Goal: Transaction & Acquisition: Purchase product/service

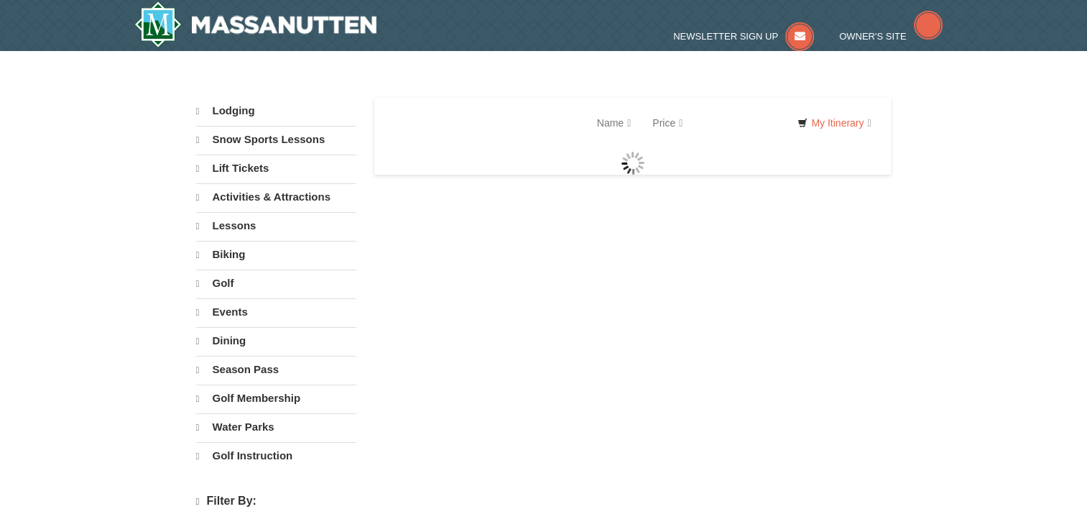
select select "9"
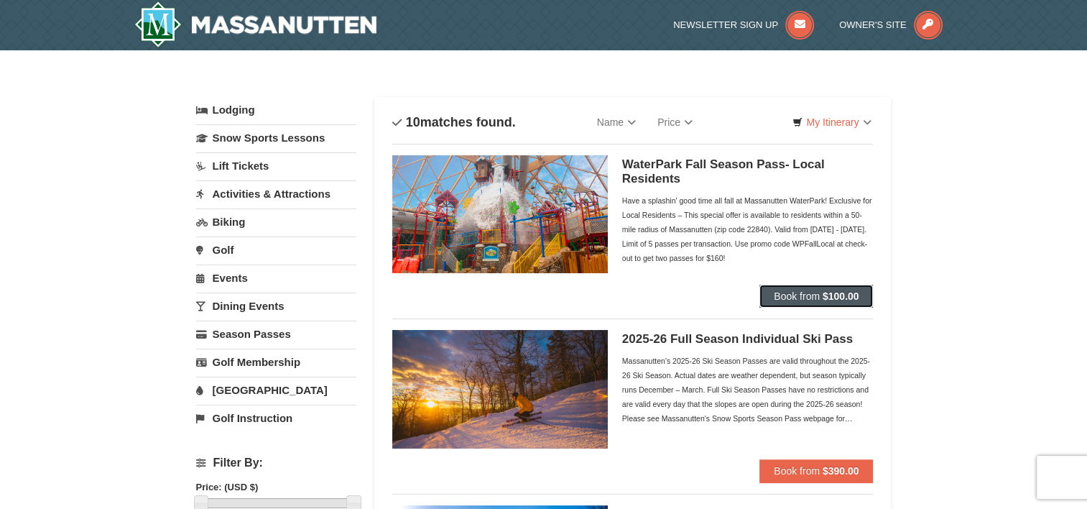
click at [812, 294] on span "Book from" at bounding box center [797, 295] width 46 height 11
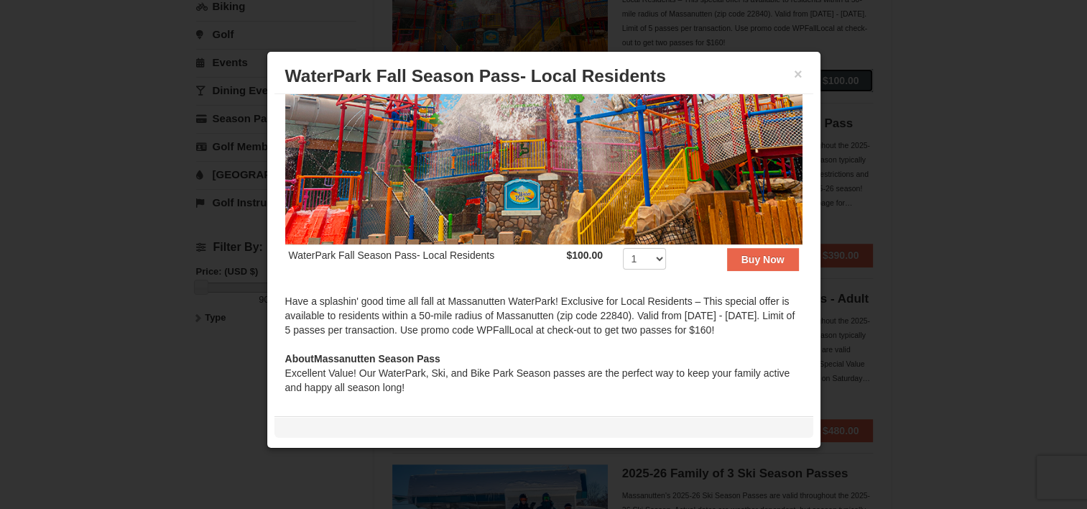
scroll to position [216, 0]
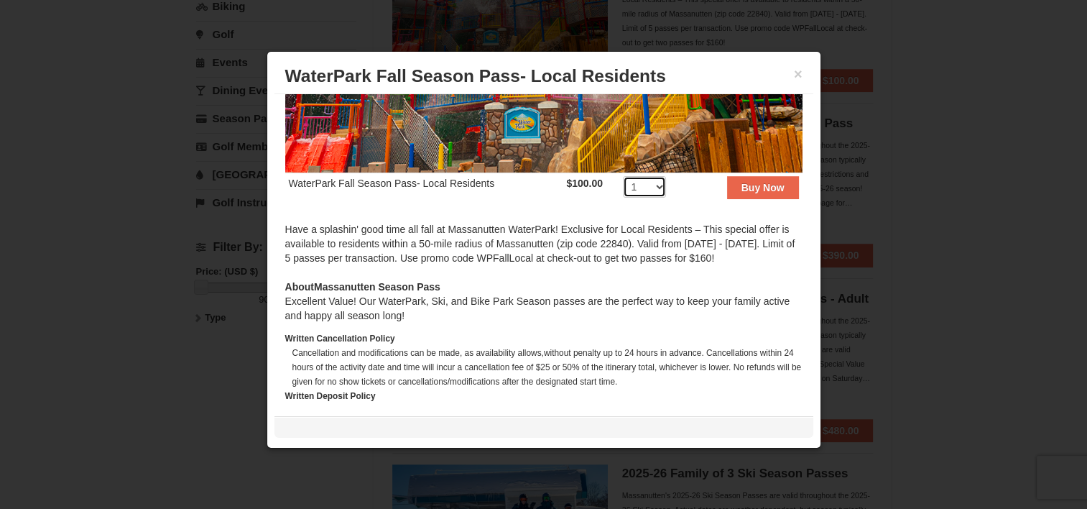
click at [658, 183] on select "1 2 3 4 5 6 7 8 9 10 11 12 13 14 15 16 17 18 19 20 21 22 23 24 25 26 27 28 29 3…" at bounding box center [644, 187] width 43 height 22
select select "2"
click at [623, 176] on select "1 2 3 4 5 6 7 8 9 10 11 12 13 14 15 16 17 18 19 20 21 22 23 24 25 26 27 28 29 3…" at bounding box center [644, 187] width 43 height 22
click at [753, 182] on strong "Buy Now" at bounding box center [762, 187] width 43 height 11
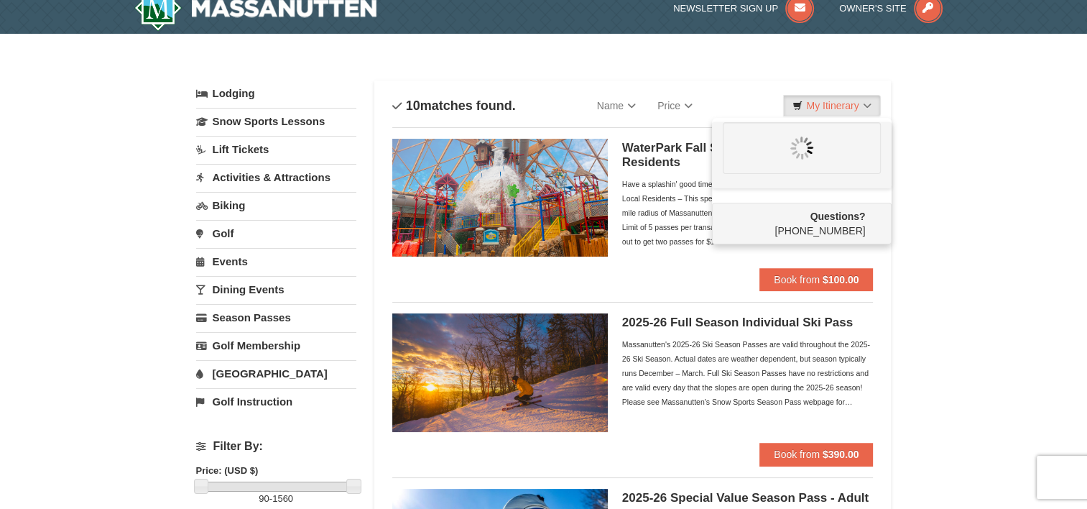
scroll to position [0, 0]
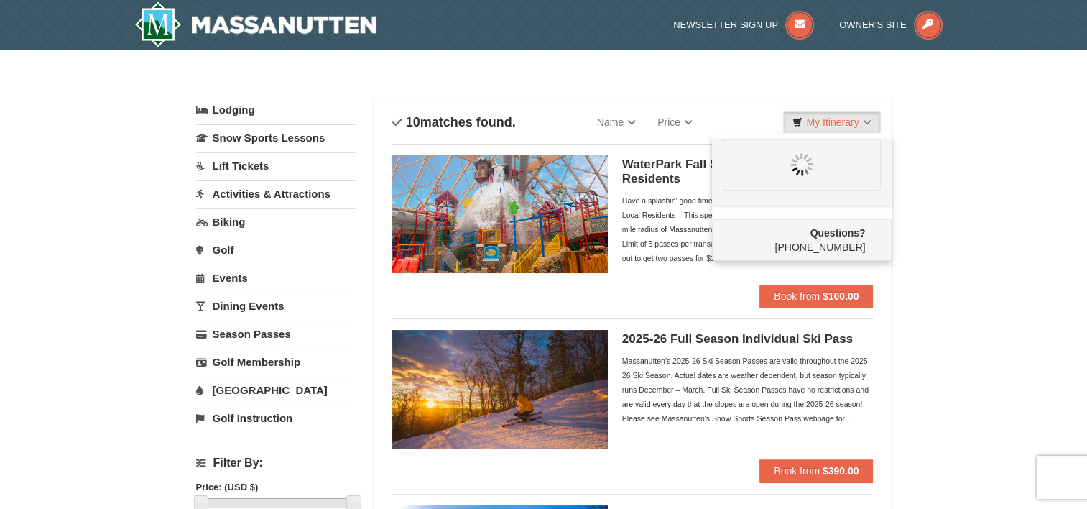
click at [653, 218] on div "Have a splashin' good time all fall at Massanutten WaterPark! Exclusive for Loc…" at bounding box center [747, 229] width 251 height 72
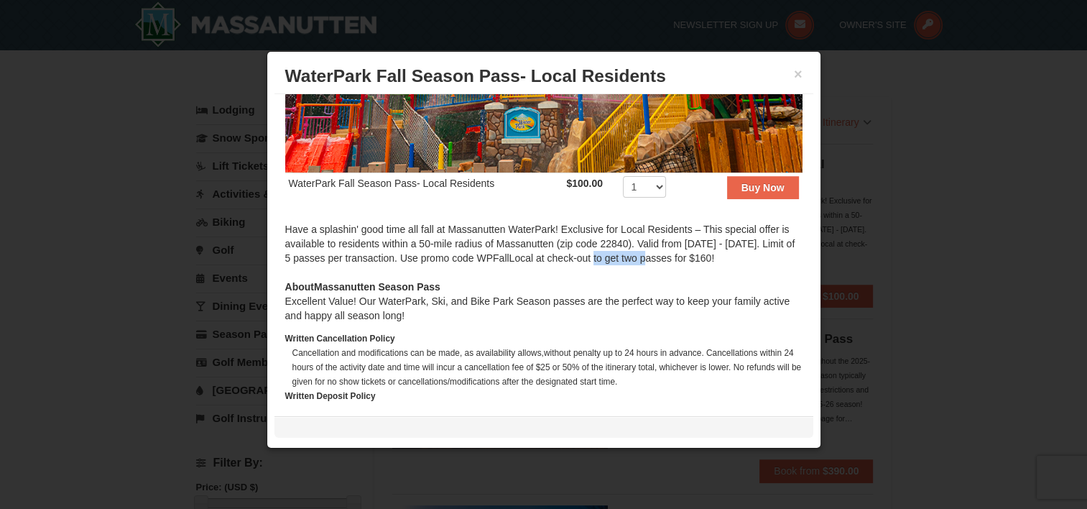
drag, startPoint x: 610, startPoint y: 251, endPoint x: 665, endPoint y: 249, distance: 54.6
click at [665, 249] on div "Have a splashin' good time all fall at Massanutten WaterPark! Exclusive for Loc…" at bounding box center [543, 250] width 517 height 57
drag, startPoint x: 664, startPoint y: 248, endPoint x: 649, endPoint y: 244, distance: 15.0
drag, startPoint x: 649, startPoint y: 244, endPoint x: 615, endPoint y: 253, distance: 35.7
click at [611, 264] on div "Have a splashin' good time all fall at Massanutten WaterPark! Exclusive for Loc…" at bounding box center [543, 250] width 517 height 57
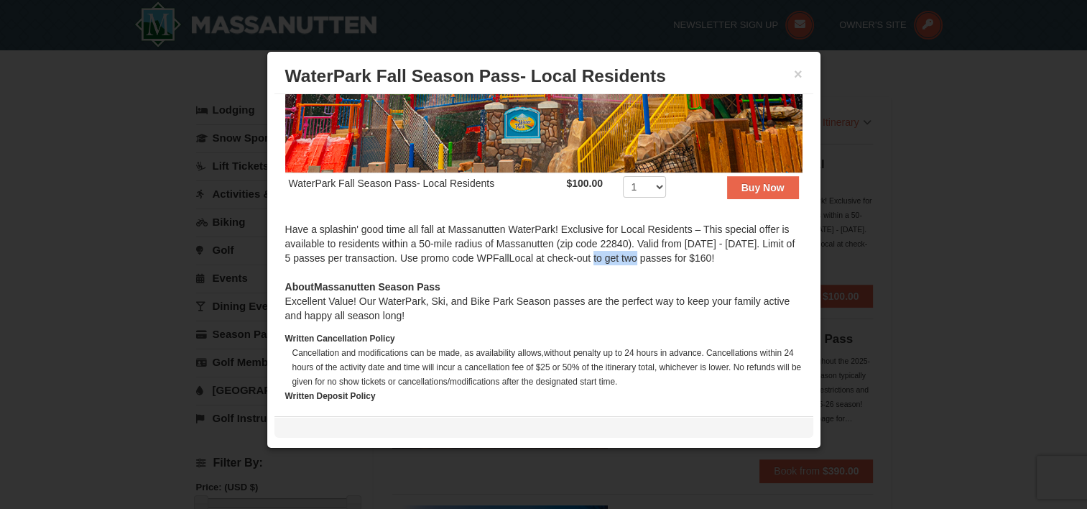
drag, startPoint x: 610, startPoint y: 250, endPoint x: 660, endPoint y: 250, distance: 50.3
click at [660, 250] on div "Have a splashin' good time all fall at Massanutten WaterPark! Exclusive for Loc…" at bounding box center [543, 250] width 517 height 57
drag, startPoint x: 660, startPoint y: 249, endPoint x: 652, endPoint y: 248, distance: 8.0
copy div "WPFallLoca"
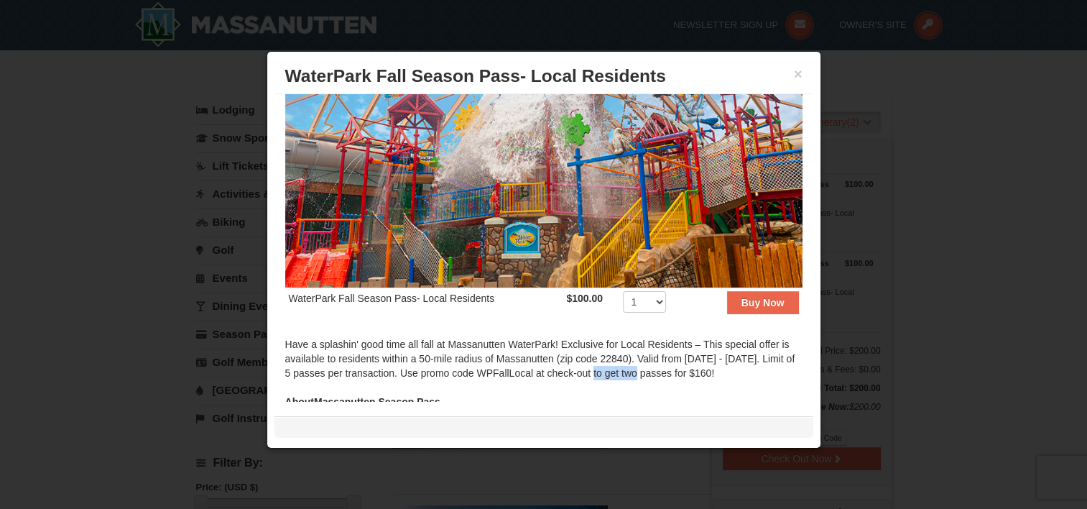
scroll to position [99, 0]
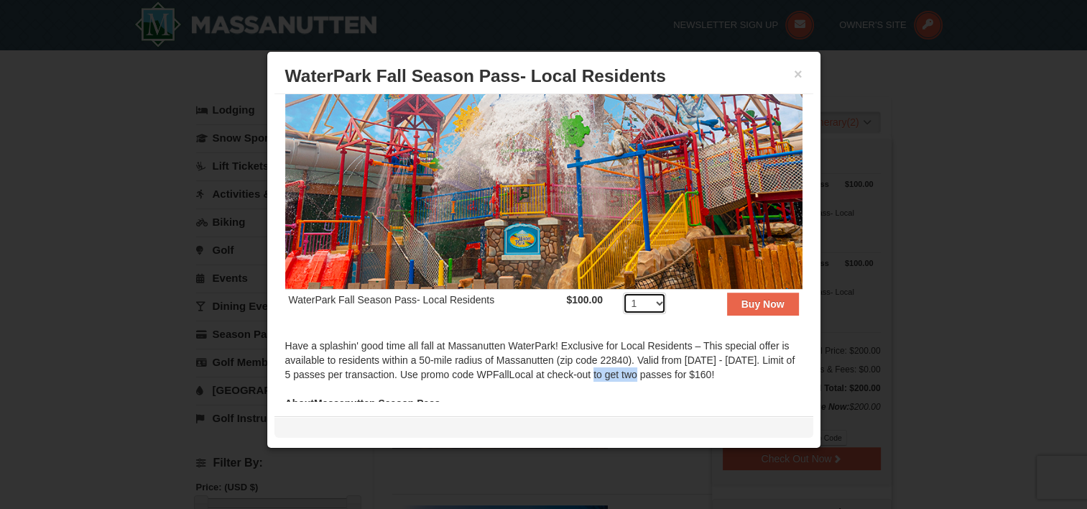
click at [648, 296] on select "1 2 3 4 5 6 7 8 9 10 11 12 13 14 15 16 17 18 19 20 21 22 23 24 25 26 27 28 29 3…" at bounding box center [644, 303] width 43 height 22
select select "2"
click at [623, 292] on select "1 2 3 4 5 6 7 8 9 10 11 12 13 14 15 16 17 18 19 20 21 22 23 24 25 26 27 28 29 3…" at bounding box center [644, 303] width 43 height 22
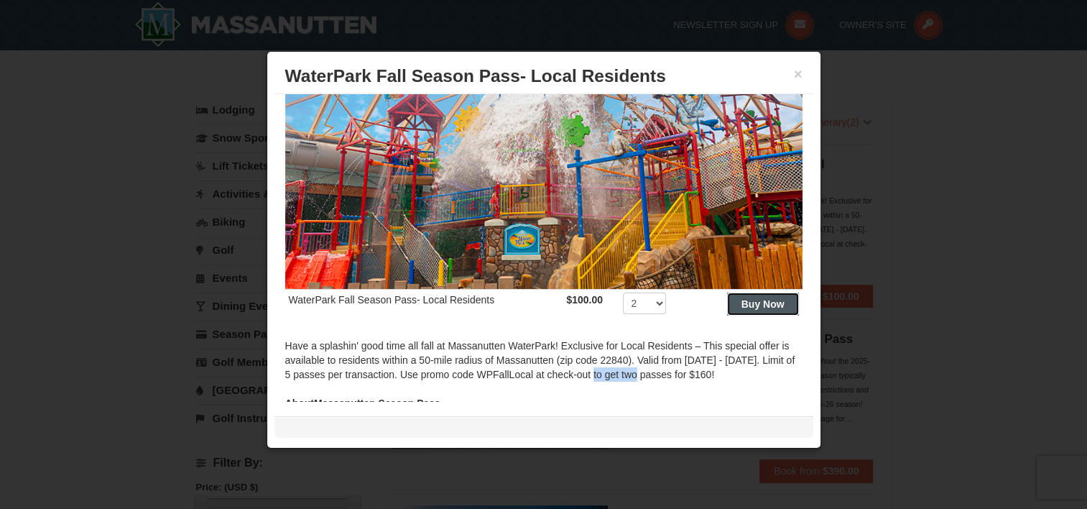
click at [741, 298] on strong "Buy Now" at bounding box center [762, 303] width 43 height 11
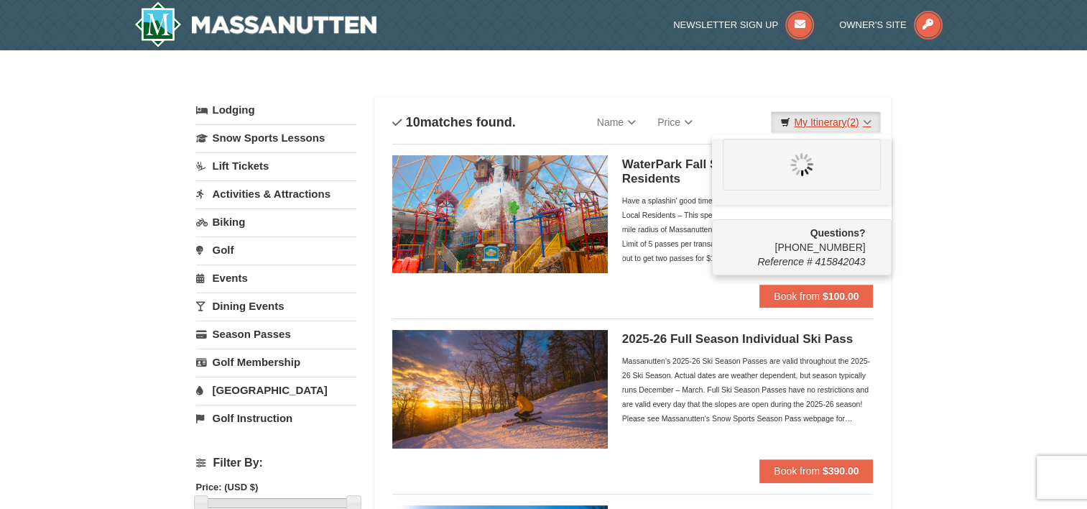
scroll to position [0, 0]
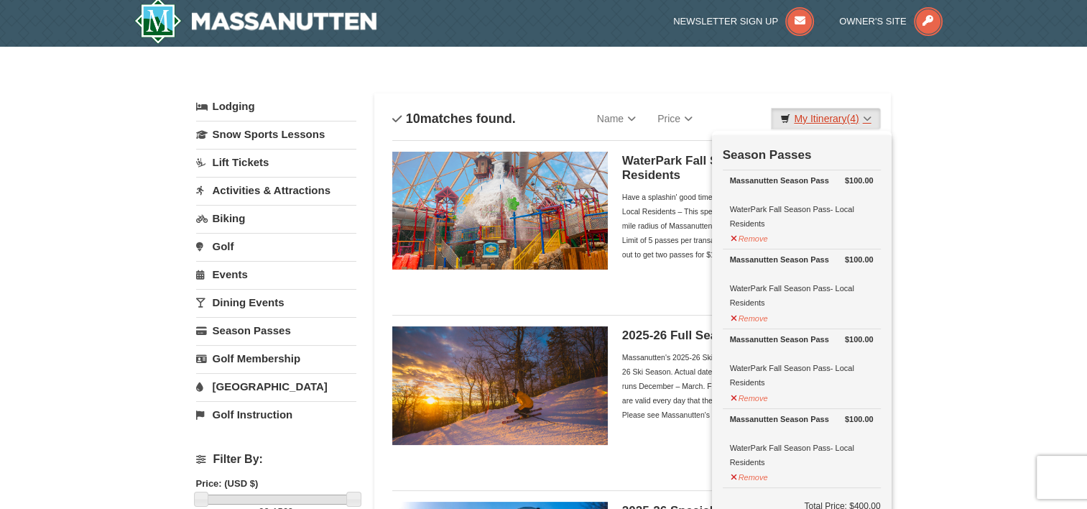
click at [831, 118] on link "My Itinerary (4)" at bounding box center [825, 119] width 109 height 22
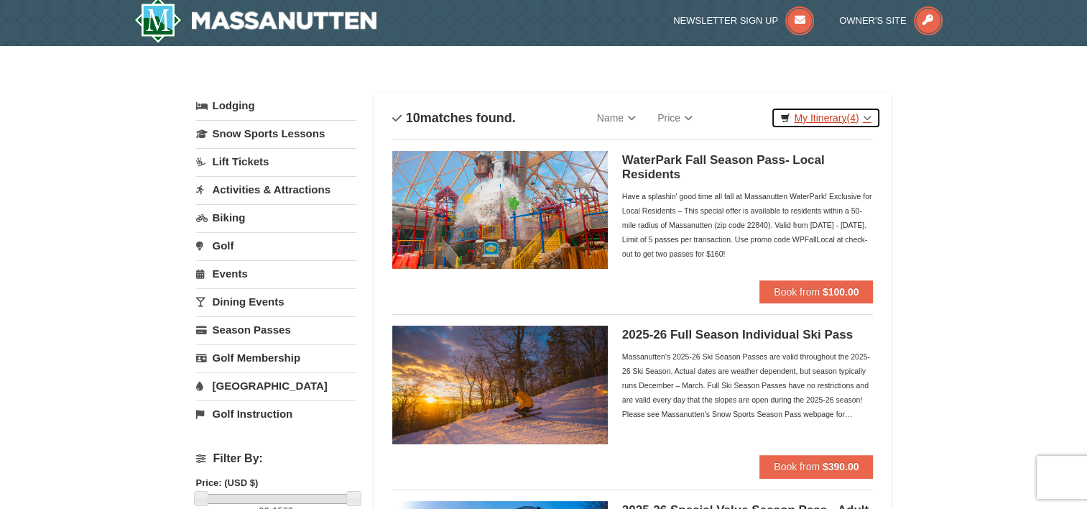
click at [833, 116] on link "My Itinerary (4)" at bounding box center [825, 118] width 109 height 22
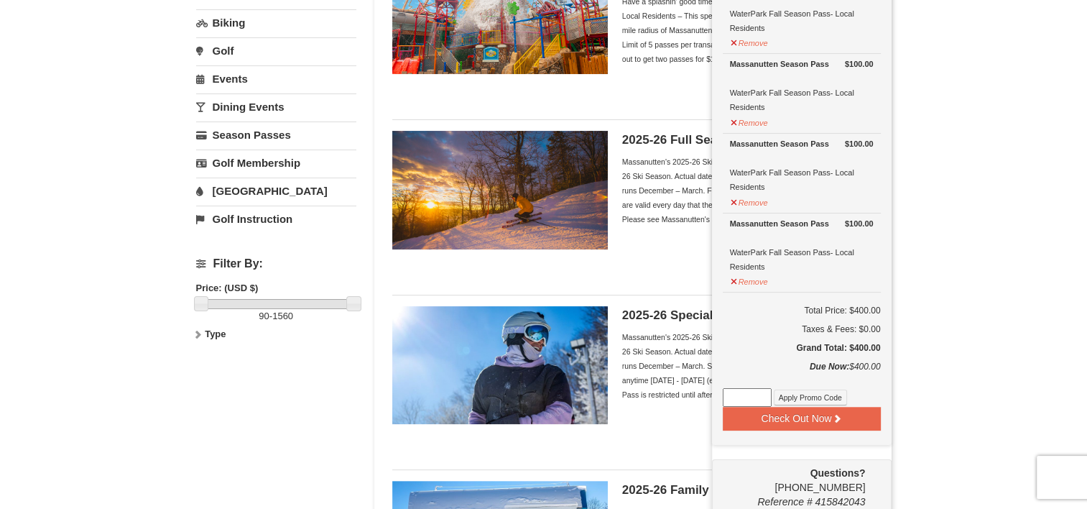
scroll to position [292, 0]
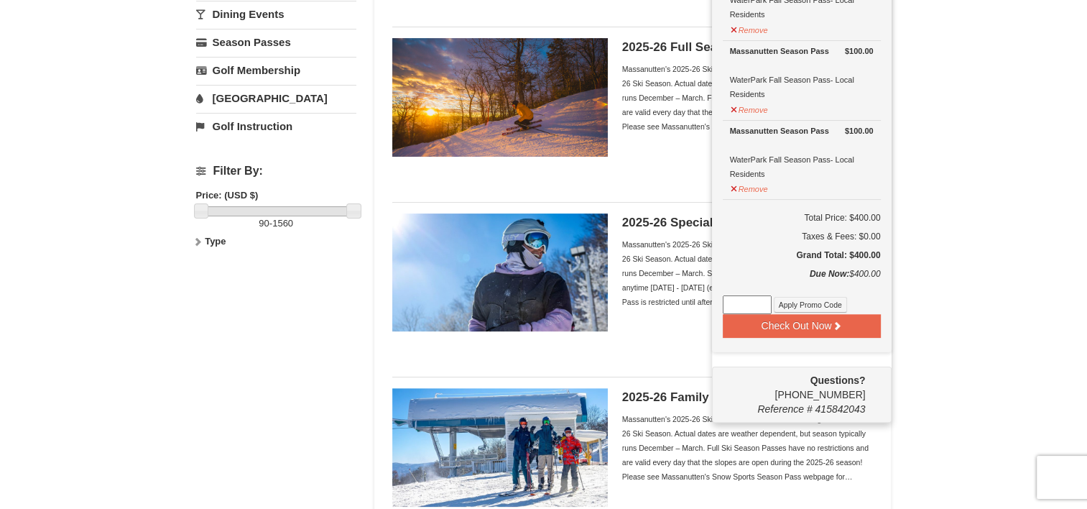
click at [756, 300] on input at bounding box center [747, 304] width 49 height 19
paste input "WPFallLoca"
type input "WPFallLocal"
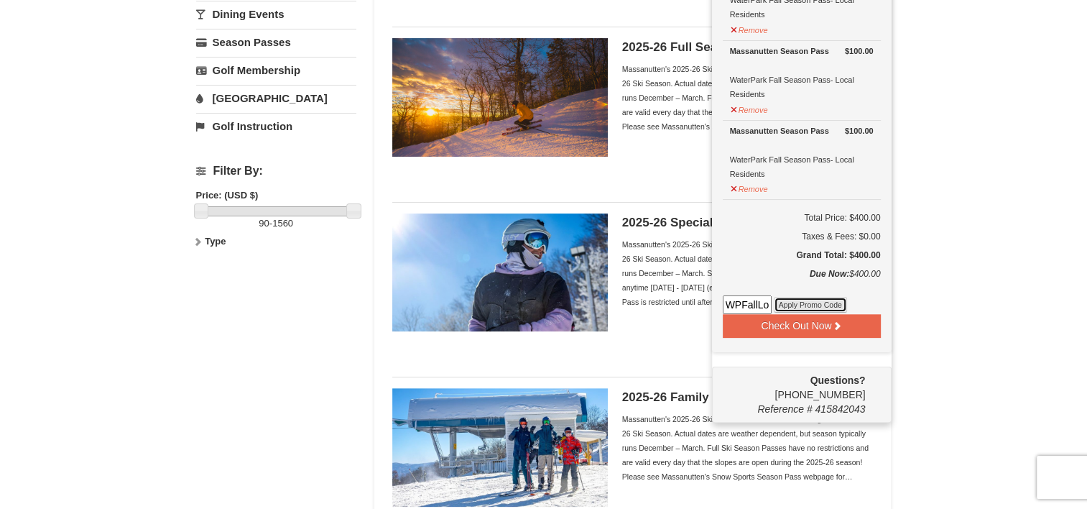
click at [807, 297] on button "Apply Promo Code" at bounding box center [810, 305] width 73 height 16
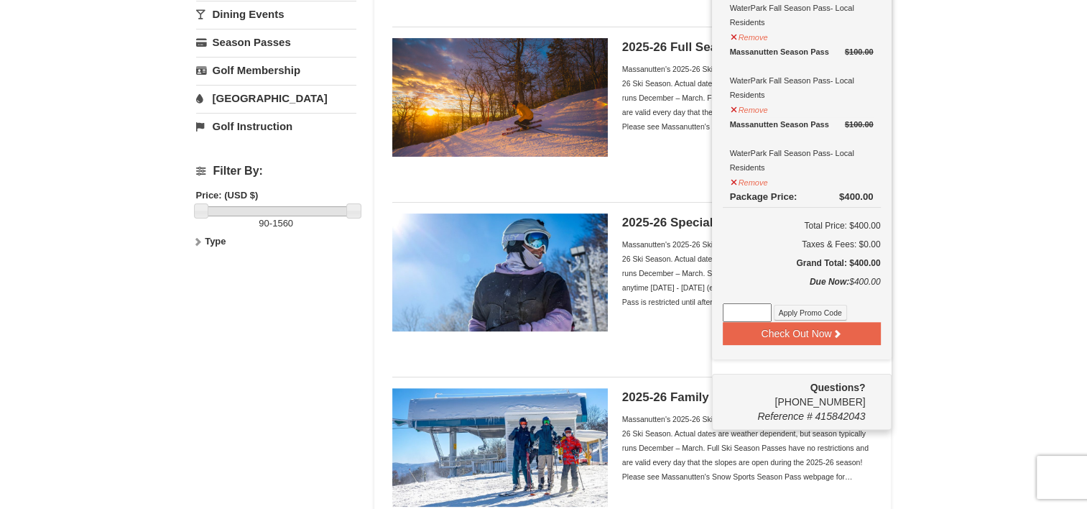
click at [741, 307] on input at bounding box center [747, 312] width 49 height 19
drag, startPoint x: 741, startPoint y: 307, endPoint x: 995, endPoint y: 237, distance: 263.2
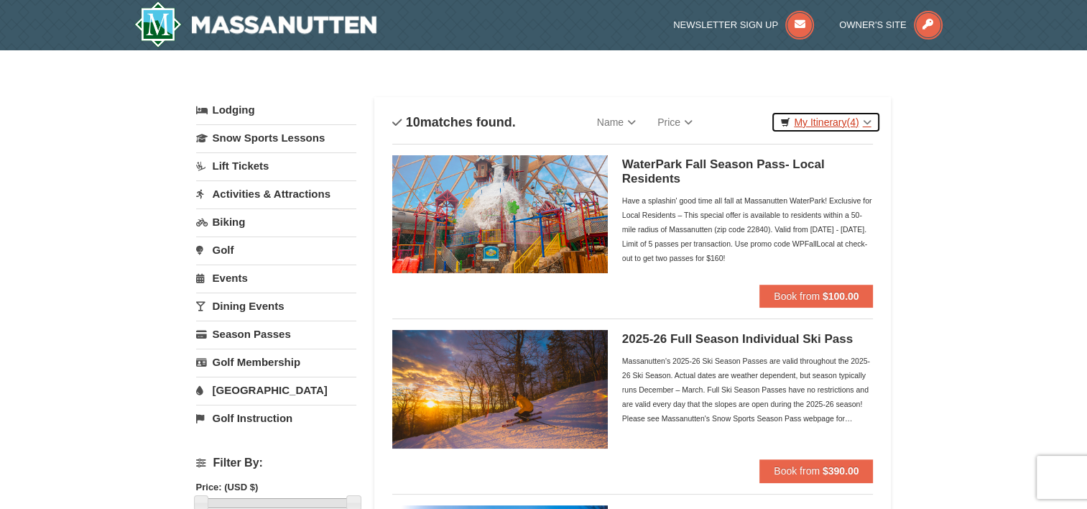
click at [843, 114] on link "My Itinerary (4)" at bounding box center [825, 122] width 109 height 22
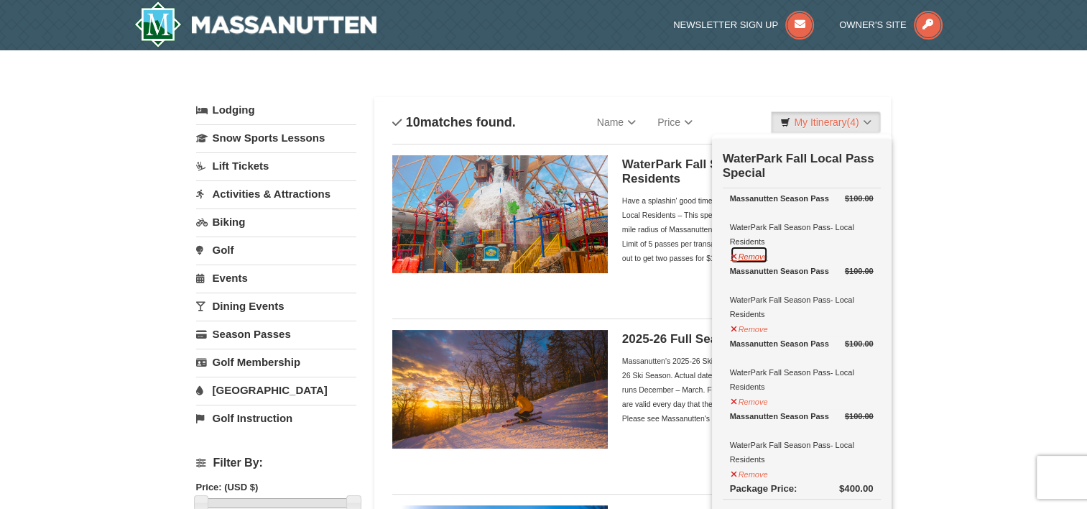
click at [751, 260] on button "Remove" at bounding box center [749, 255] width 39 height 18
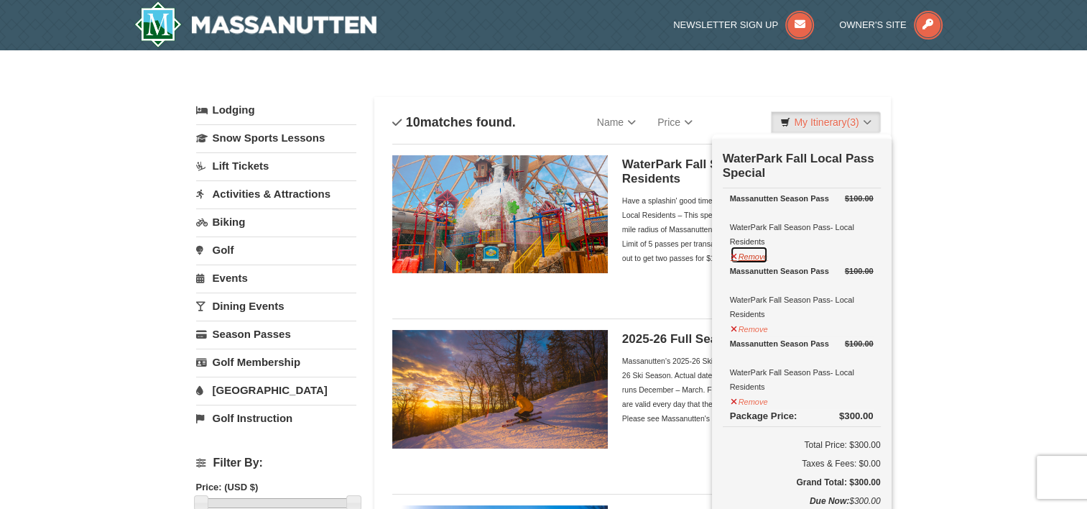
click at [751, 260] on button "Remove" at bounding box center [749, 255] width 39 height 18
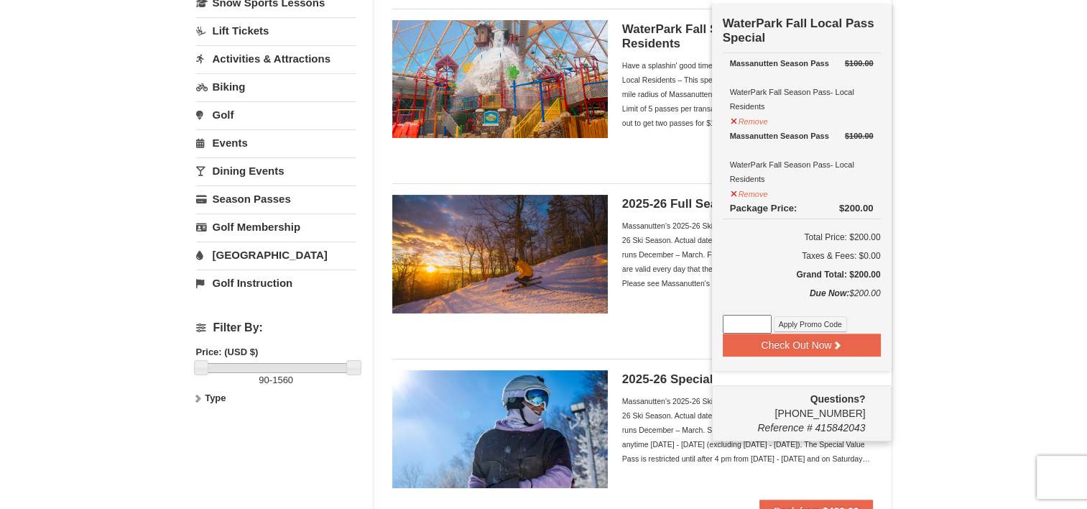
scroll to position [144, 0]
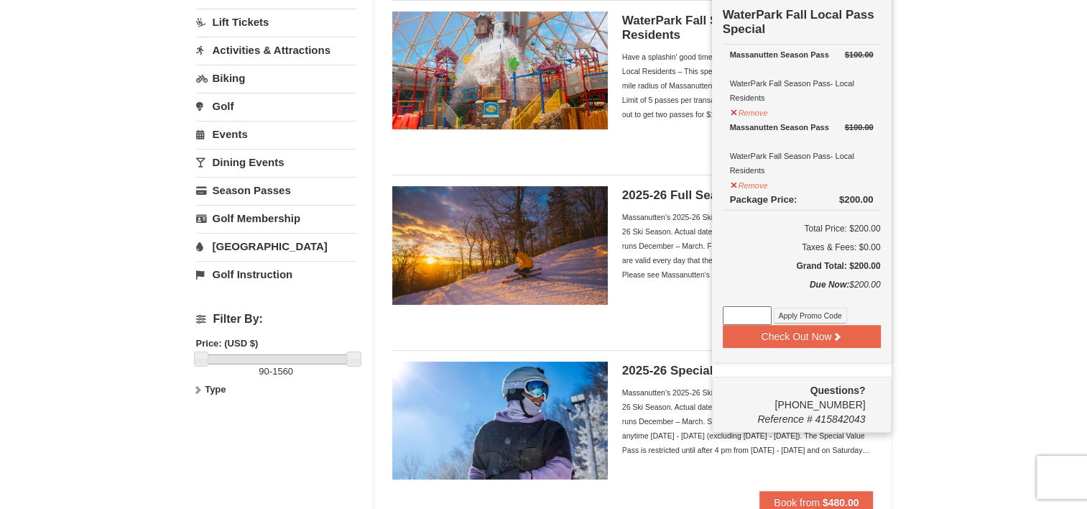
click at [736, 318] on input at bounding box center [747, 315] width 49 height 19
paste input "WPFallLoca"
type input "WPFallLocal"
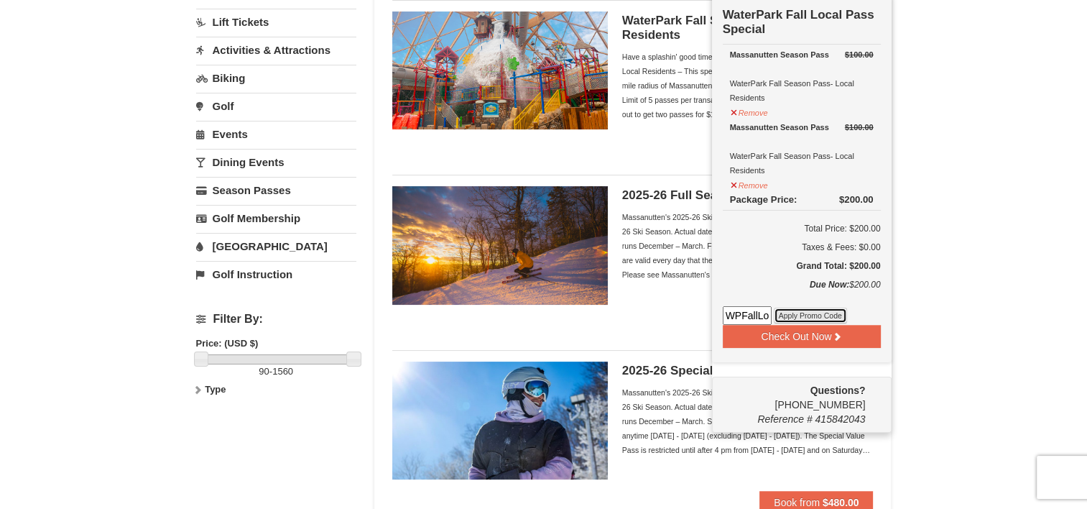
click at [802, 313] on button "Apply Promo Code" at bounding box center [810, 315] width 73 height 16
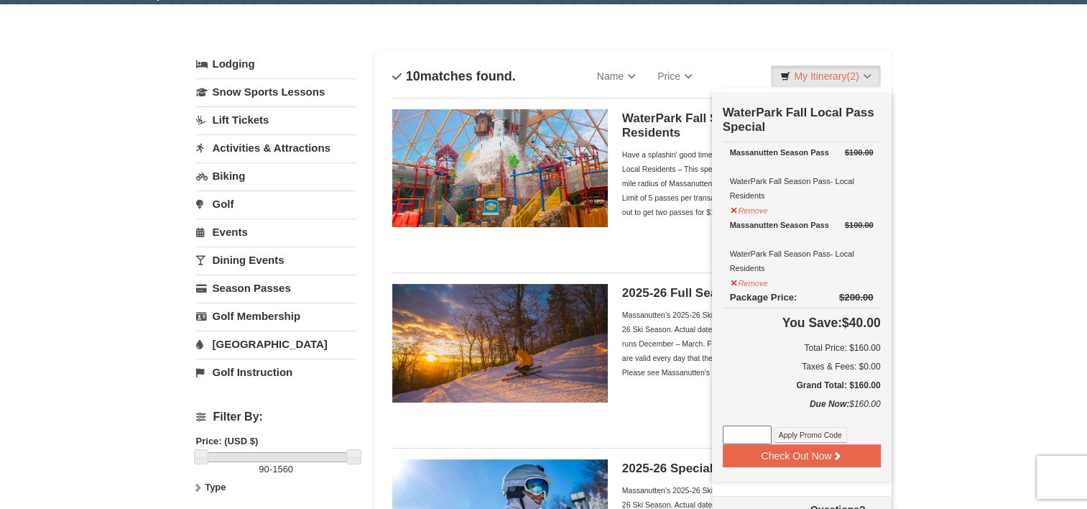
scroll to position [72, 0]
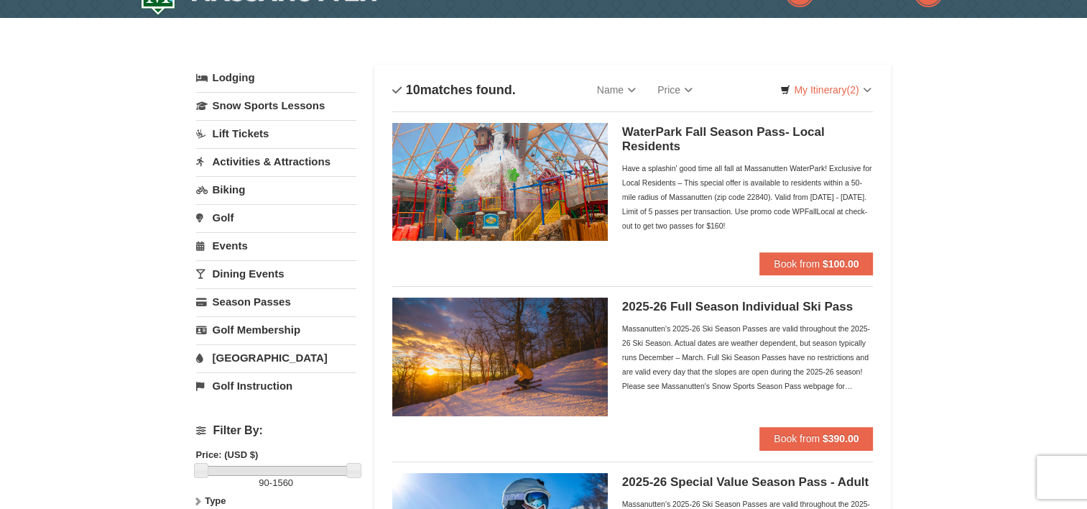
scroll to position [0, 0]
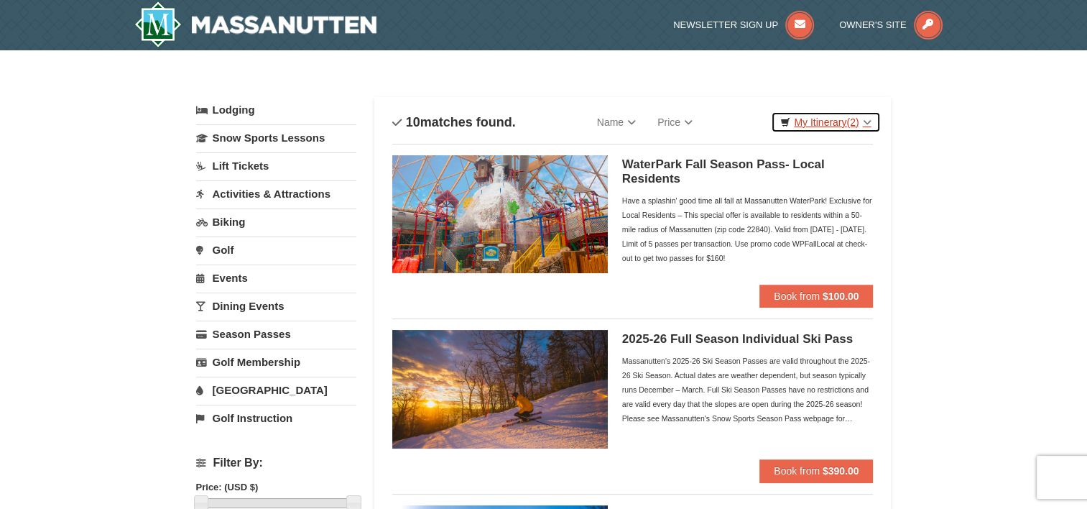
click at [840, 121] on link "My Itinerary (2)" at bounding box center [825, 122] width 109 height 22
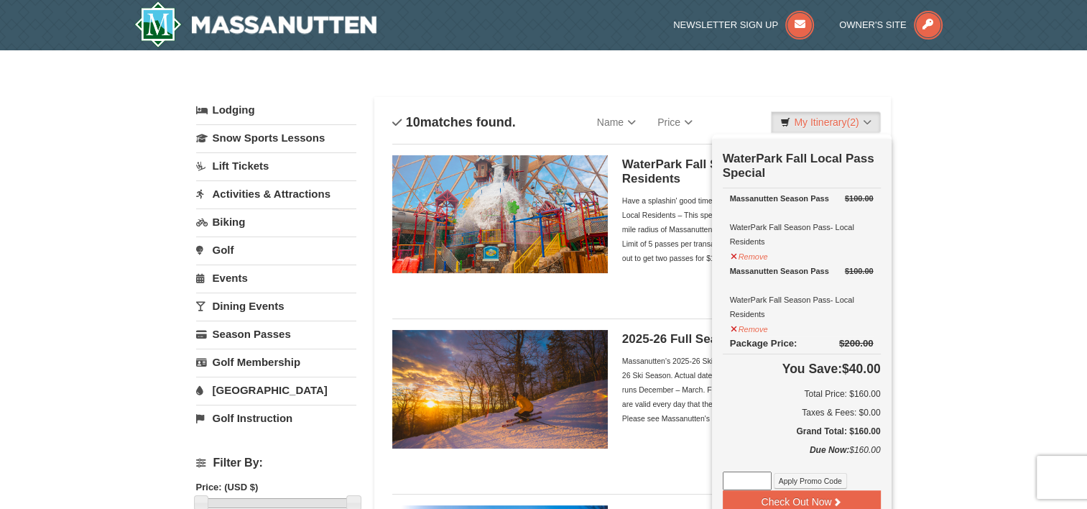
drag, startPoint x: 1003, startPoint y: 208, endPoint x: 981, endPoint y: 253, distance: 49.8
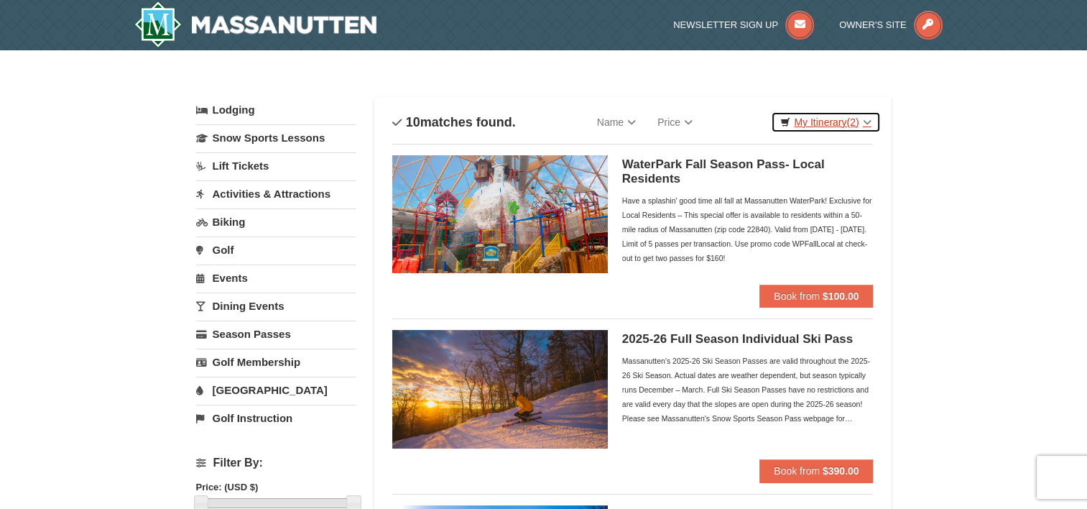
click at [828, 120] on link "My Itinerary (2)" at bounding box center [825, 122] width 109 height 22
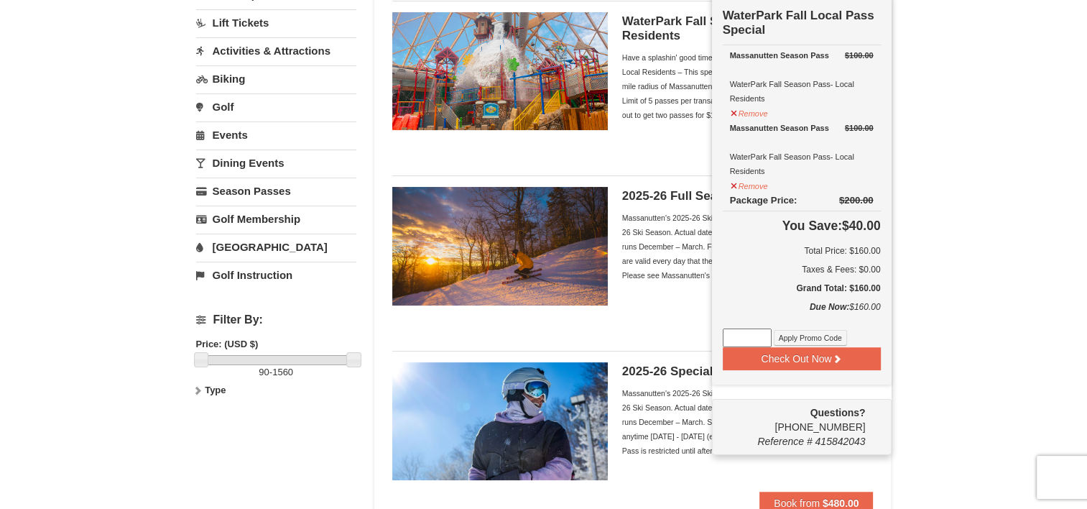
scroll to position [144, 0]
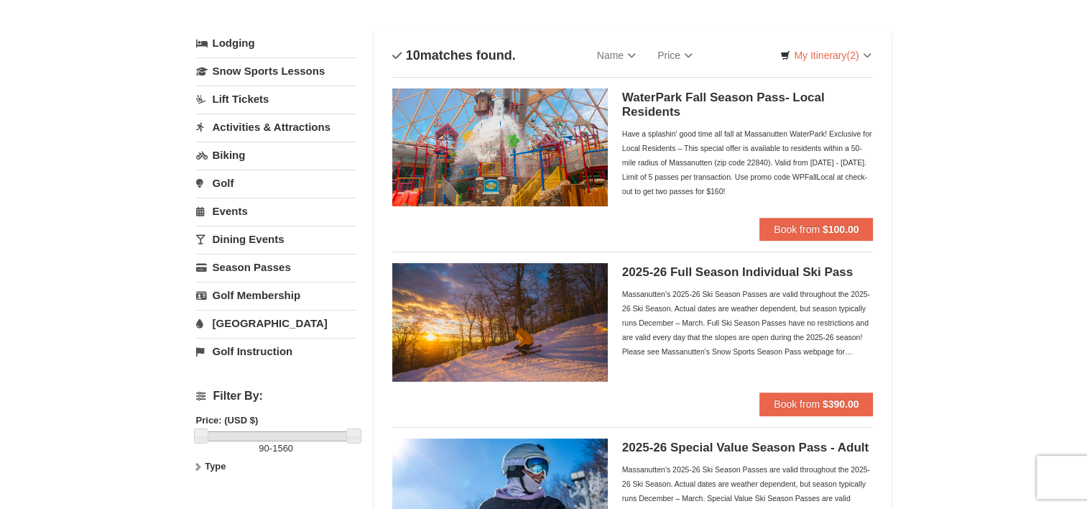
scroll to position [0, 0]
